Goal: Task Accomplishment & Management: Use online tool/utility

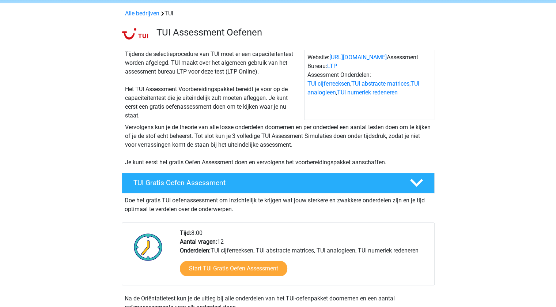
scroll to position [38, 0]
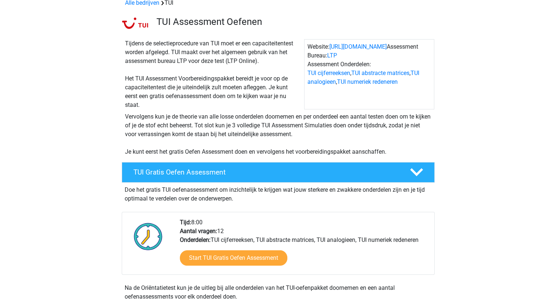
click at [263, 176] on h4 "TUI Gratis Oefen Assessment" at bounding box center [266, 172] width 265 height 8
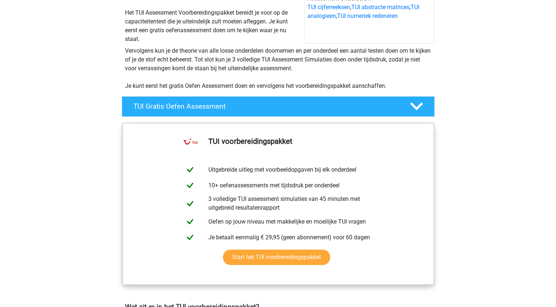
scroll to position [109, 0]
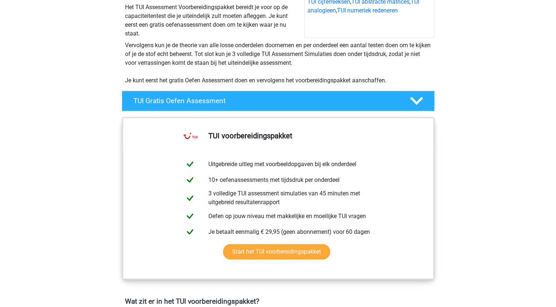
click at [273, 104] on h4 "TUI Gratis Oefen Assessment" at bounding box center [266, 101] width 265 height 8
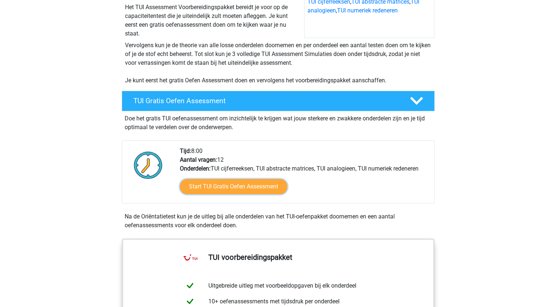
click at [220, 188] on link "Start TUI Gratis Oefen Assessment" at bounding box center [234, 186] width 108 height 15
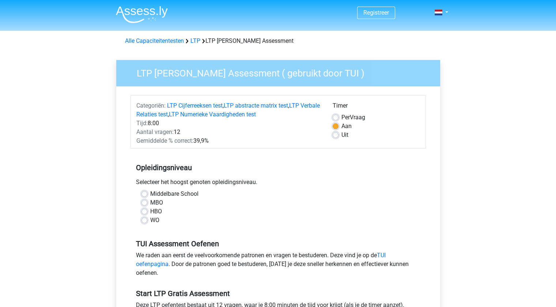
click at [152, 200] on label "MBO" at bounding box center [156, 202] width 13 height 9
click at [147, 200] on input "MBO" at bounding box center [145, 201] width 6 height 7
radio input "true"
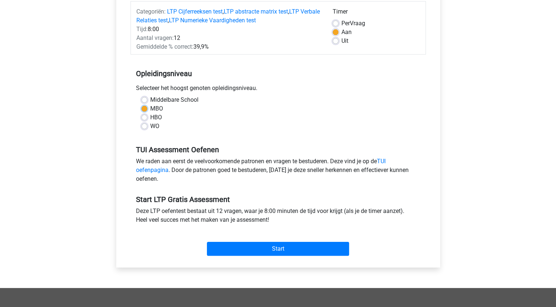
scroll to position [100, 0]
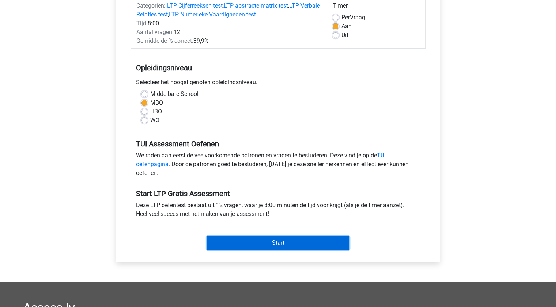
click at [281, 243] on input "Start" at bounding box center [278, 243] width 142 height 14
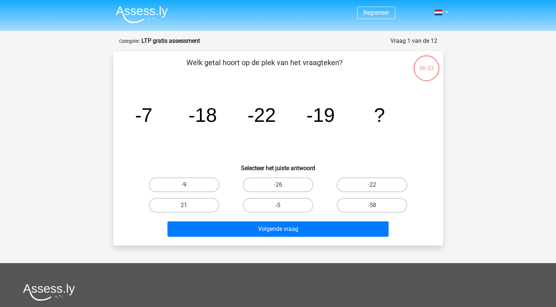
click at [285, 205] on label "-5" at bounding box center [278, 205] width 71 height 15
click at [283, 205] on input "-5" at bounding box center [280, 207] width 5 height 5
radio input "true"
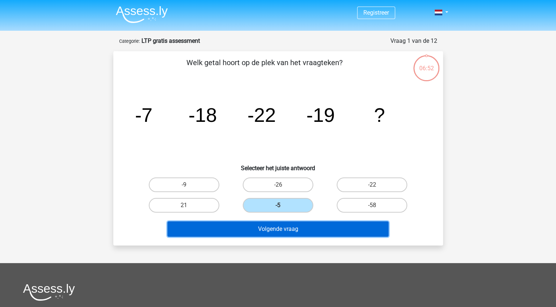
click at [297, 228] on button "Volgende vraag" at bounding box center [278, 228] width 221 height 15
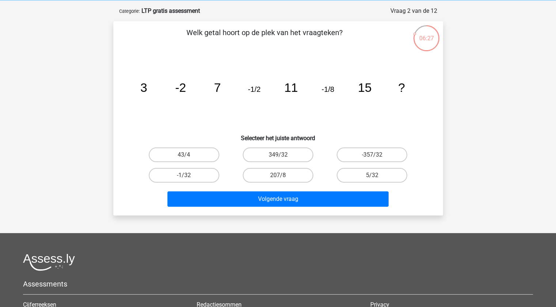
scroll to position [20, 0]
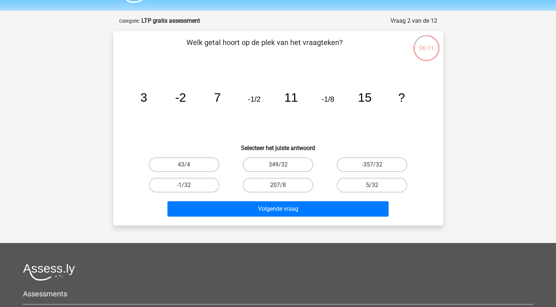
click at [207, 187] on label "-1/32" at bounding box center [184, 185] width 71 height 15
click at [189, 187] on input "-1/32" at bounding box center [186, 187] width 5 height 5
radio input "true"
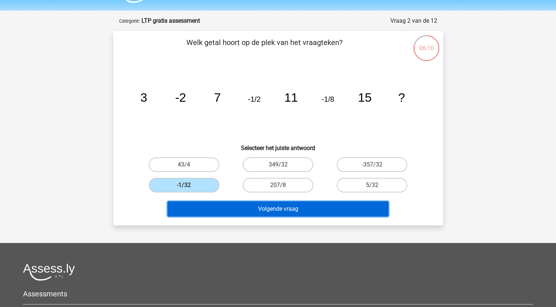
click at [256, 213] on button "Volgende vraag" at bounding box center [278, 208] width 221 height 15
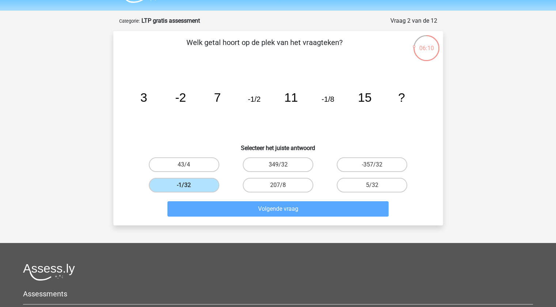
scroll to position [37, 0]
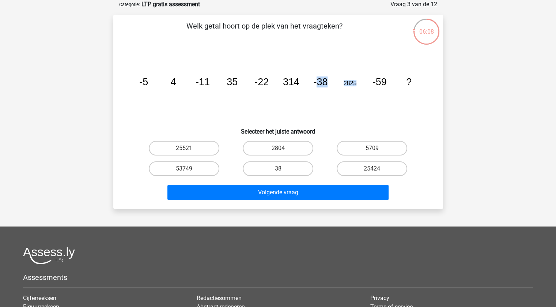
drag, startPoint x: 358, startPoint y: 83, endPoint x: 316, endPoint y: 84, distance: 41.7
click at [316, 84] on icon "image/svg+xml -5 4 -11 35 -22 314 -38 2825 -59 ?" at bounding box center [278, 85] width 295 height 74
click at [386, 148] on label "5709" at bounding box center [372, 148] width 71 height 15
click at [377, 148] on input "5709" at bounding box center [374, 150] width 5 height 5
radio input "true"
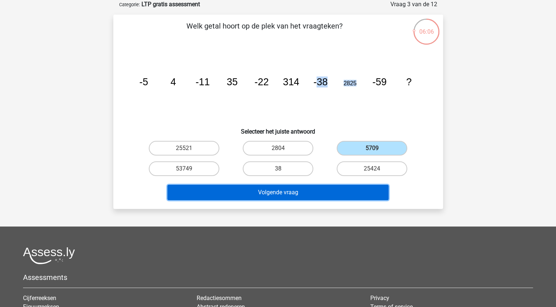
click at [361, 191] on button "Volgende vraag" at bounding box center [278, 192] width 221 height 15
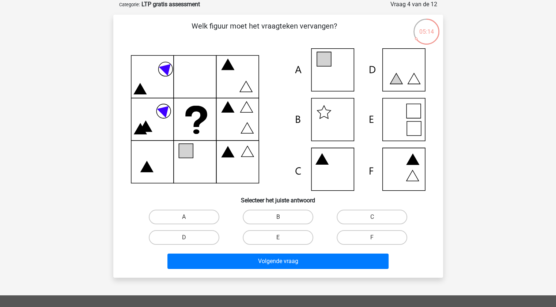
click at [275, 214] on label "B" at bounding box center [278, 217] width 71 height 15
click at [278, 217] on input "B" at bounding box center [280, 219] width 5 height 5
radio input "true"
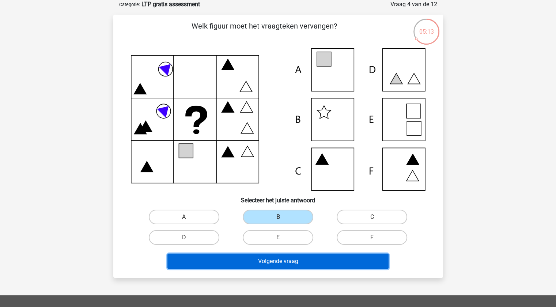
click at [282, 263] on button "Volgende vraag" at bounding box center [278, 261] width 221 height 15
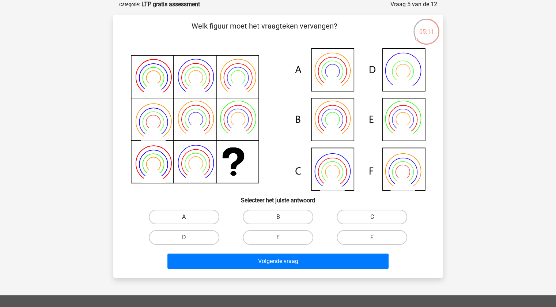
click at [398, 218] on label "C" at bounding box center [372, 217] width 71 height 15
click at [377, 218] on input "C" at bounding box center [374, 219] width 5 height 5
radio input "true"
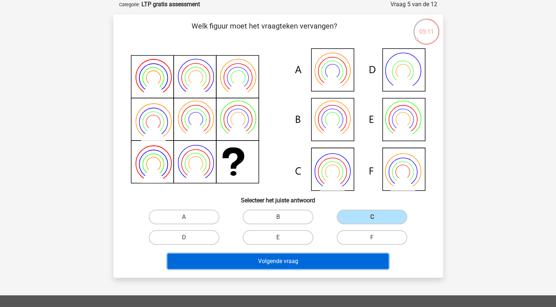
click at [379, 260] on button "Volgende vraag" at bounding box center [278, 261] width 221 height 15
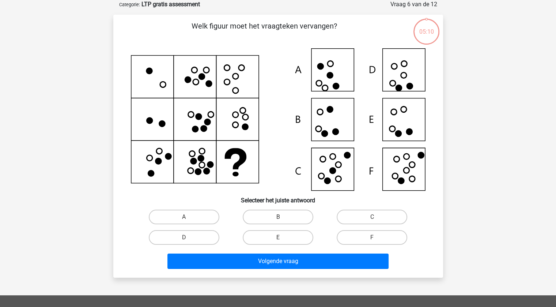
click at [283, 239] on label "E" at bounding box center [278, 237] width 71 height 15
click at [283, 239] on input "E" at bounding box center [280, 239] width 5 height 5
radio input "true"
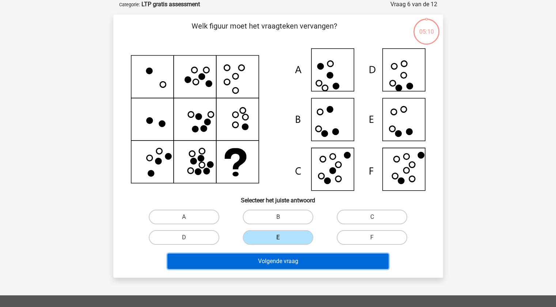
click at [289, 256] on button "Volgende vraag" at bounding box center [278, 261] width 221 height 15
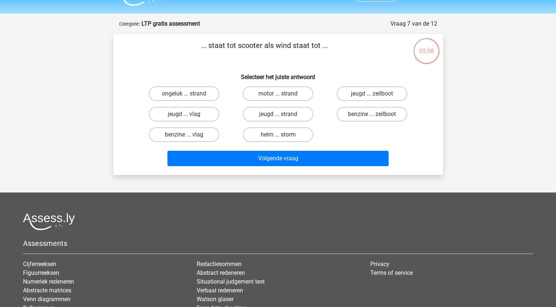
scroll to position [0, 0]
